Goal: Find specific page/section: Find specific page/section

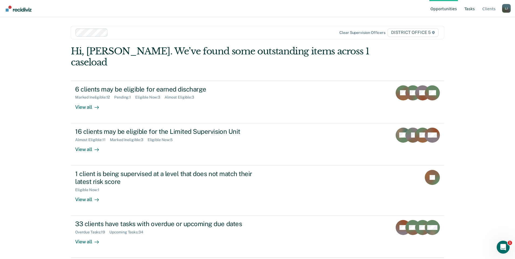
click at [466, 11] on link "Tasks" at bounding box center [469, 8] width 13 height 17
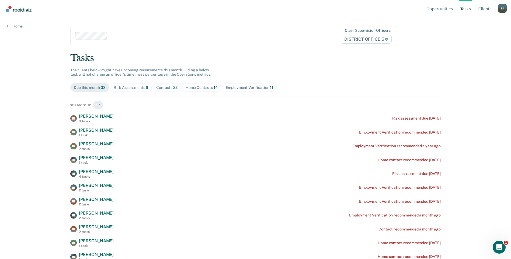
click at [191, 90] on span "Home Contacts 14" at bounding box center [201, 87] width 39 height 9
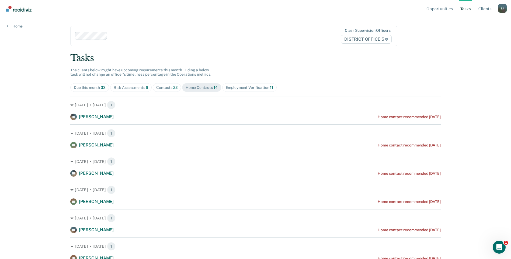
click at [135, 89] on div "Risk Assessments 6" at bounding box center [131, 87] width 35 height 5
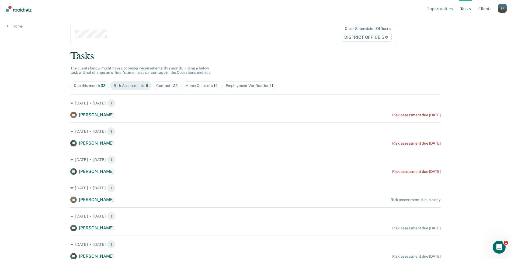
scroll to position [2, 0]
